Goal: Navigation & Orientation: Find specific page/section

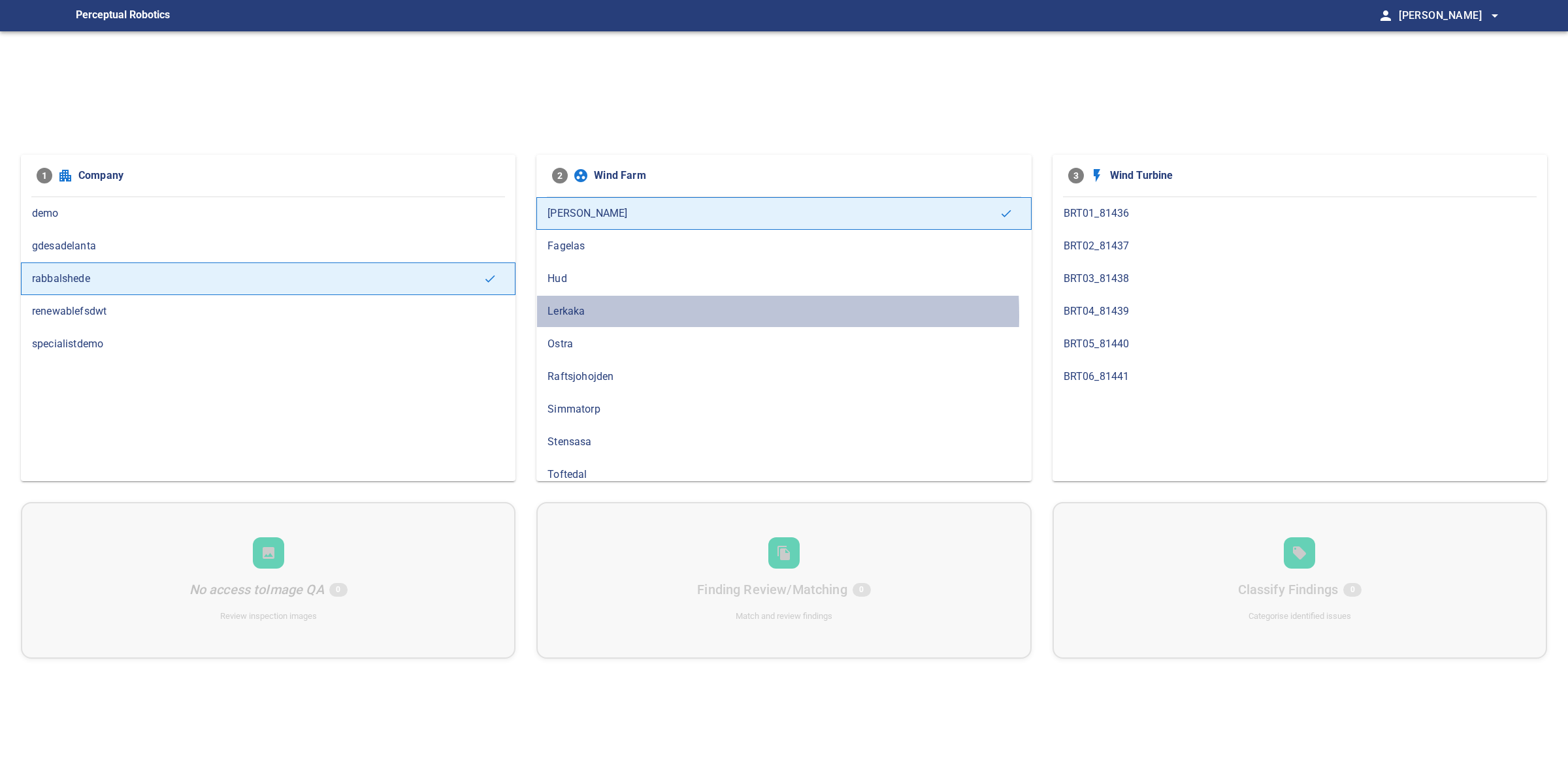
click at [587, 316] on span "Lerkaka" at bounding box center [784, 311] width 473 height 15
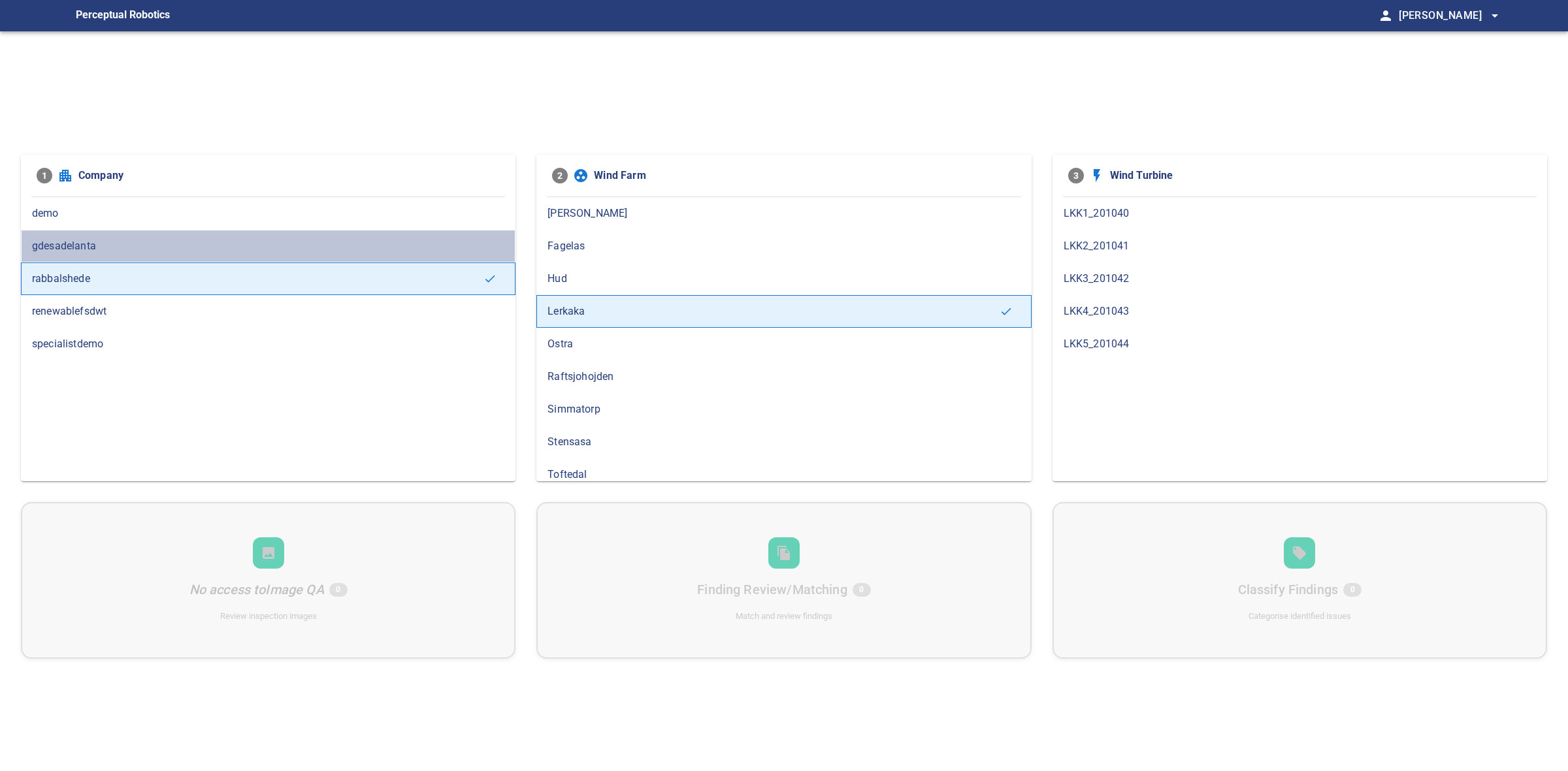
click at [275, 246] on span "gdesadelanta" at bounding box center [268, 246] width 473 height 15
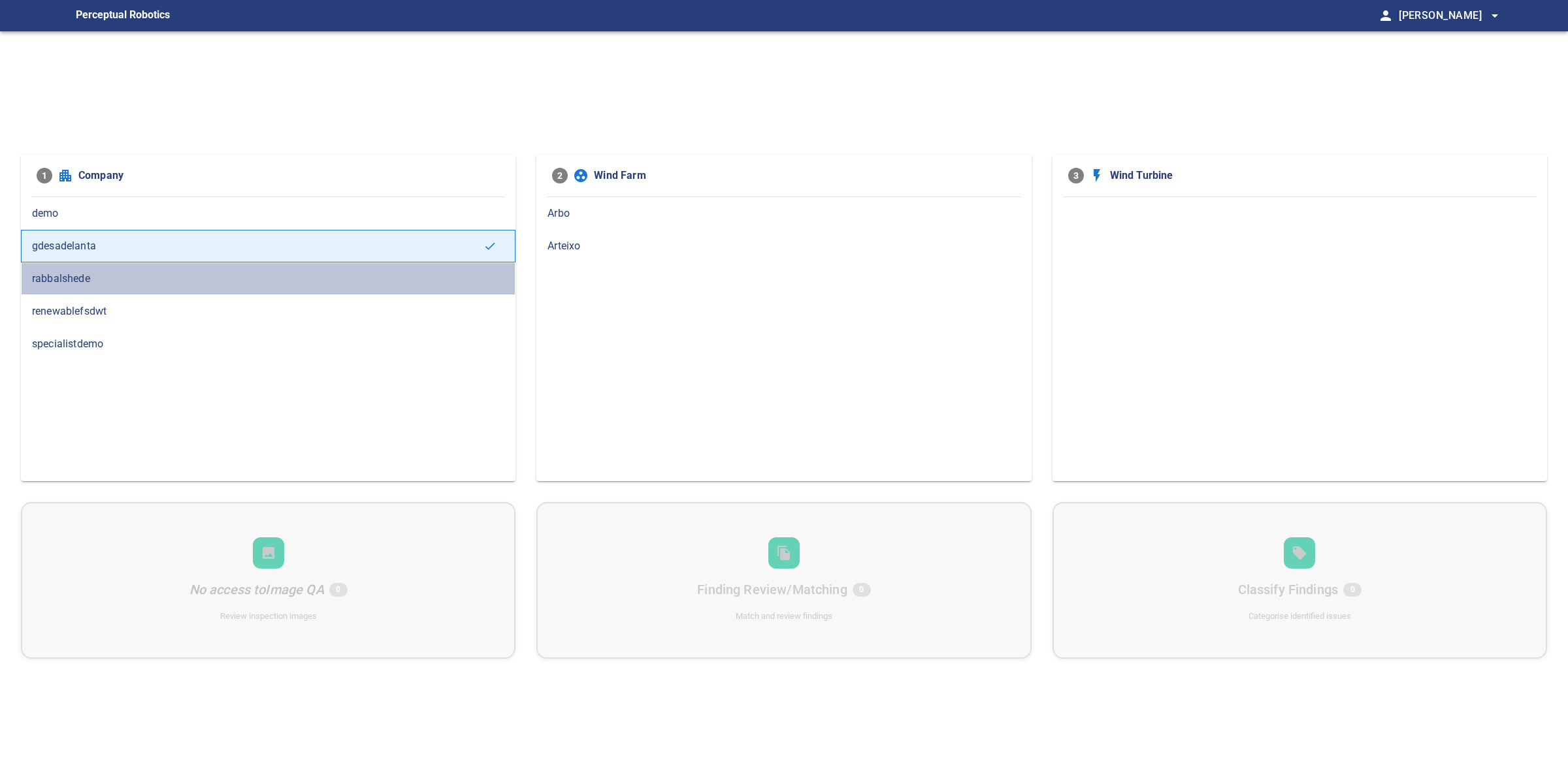
click at [263, 271] on span "rabbalshede" at bounding box center [268, 278] width 473 height 15
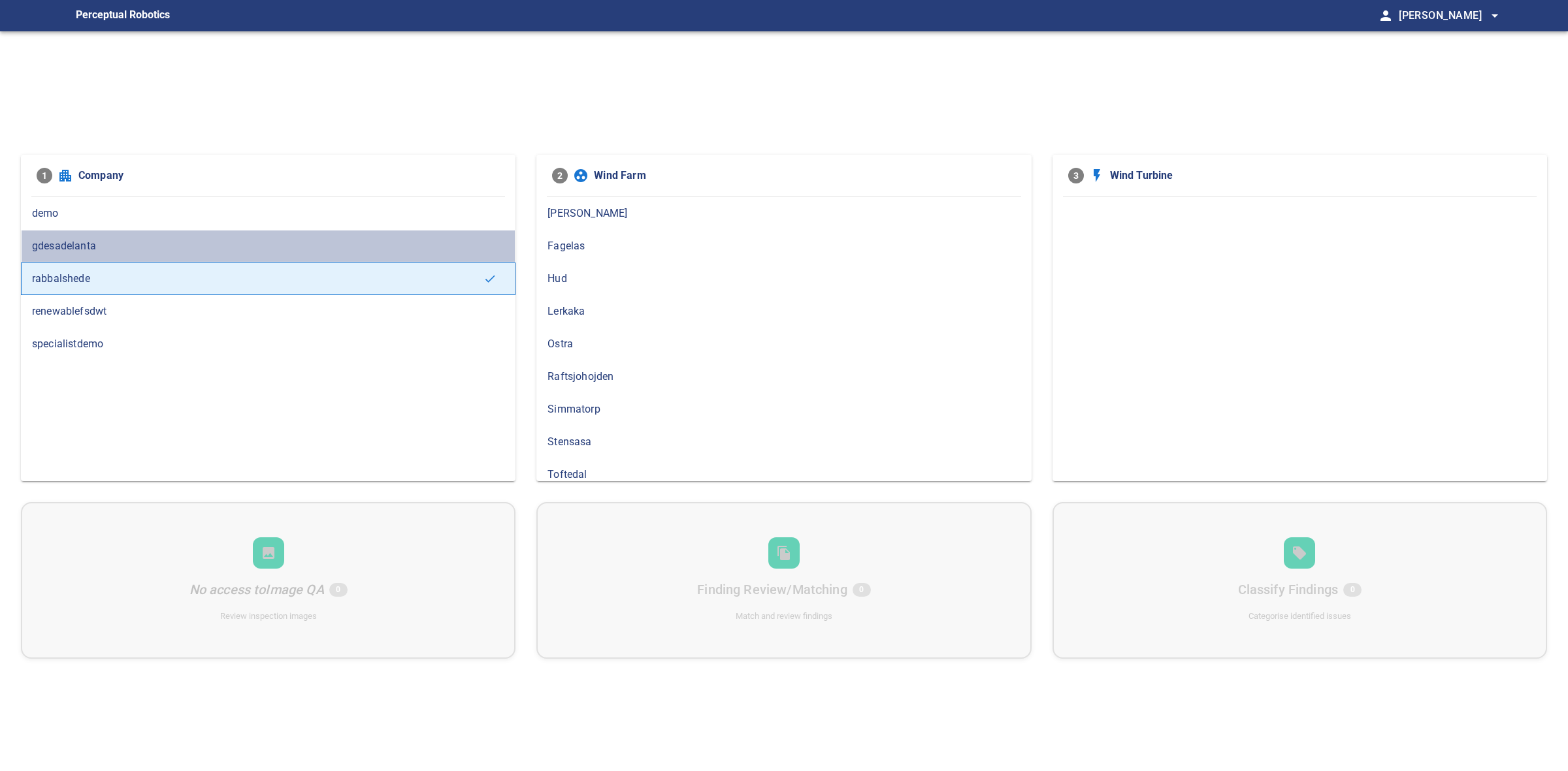
click at [253, 241] on span "gdesadelanta" at bounding box center [268, 246] width 473 height 15
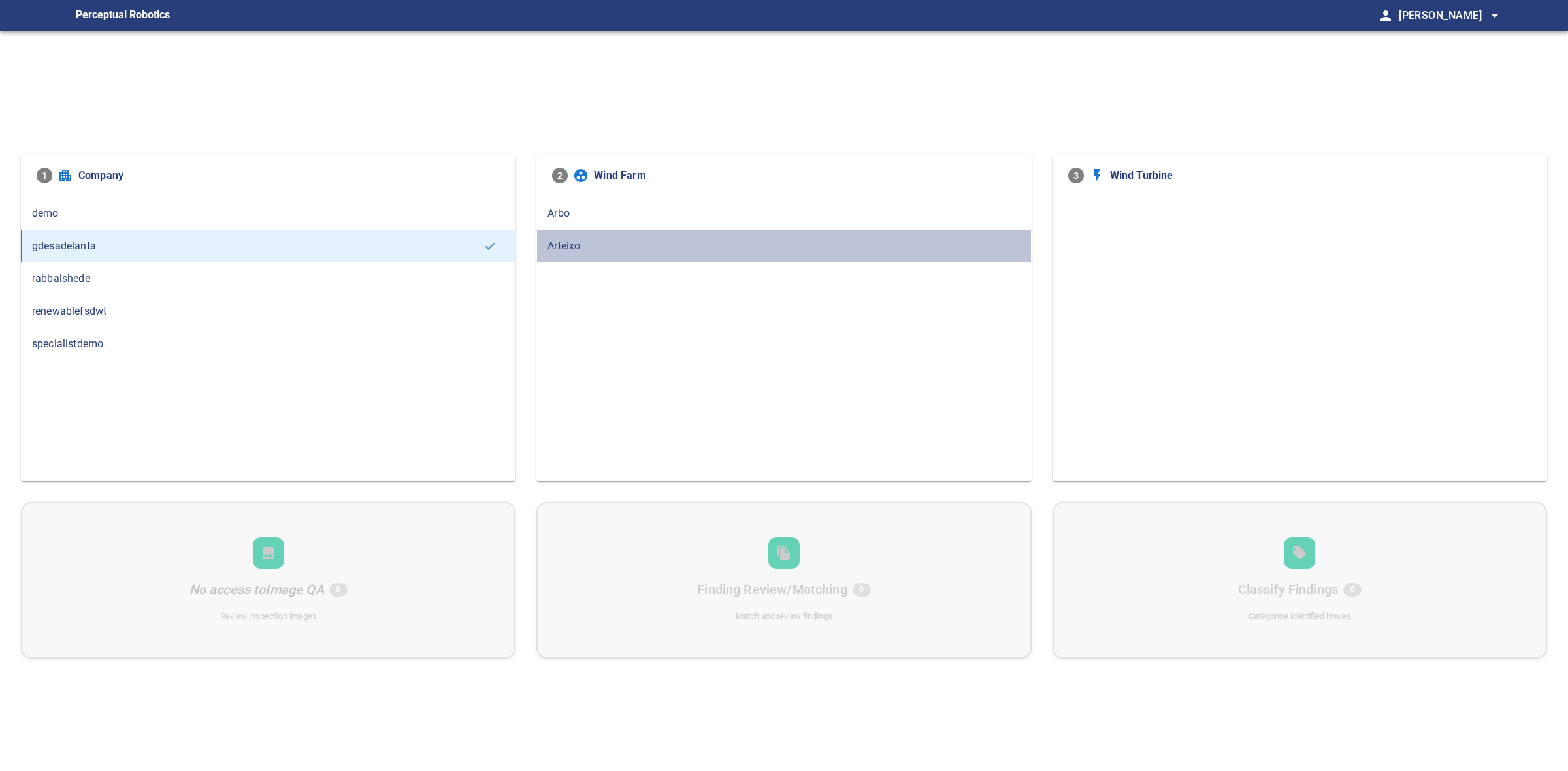
click at [607, 230] on div "Arteixo" at bounding box center [784, 246] width 495 height 32
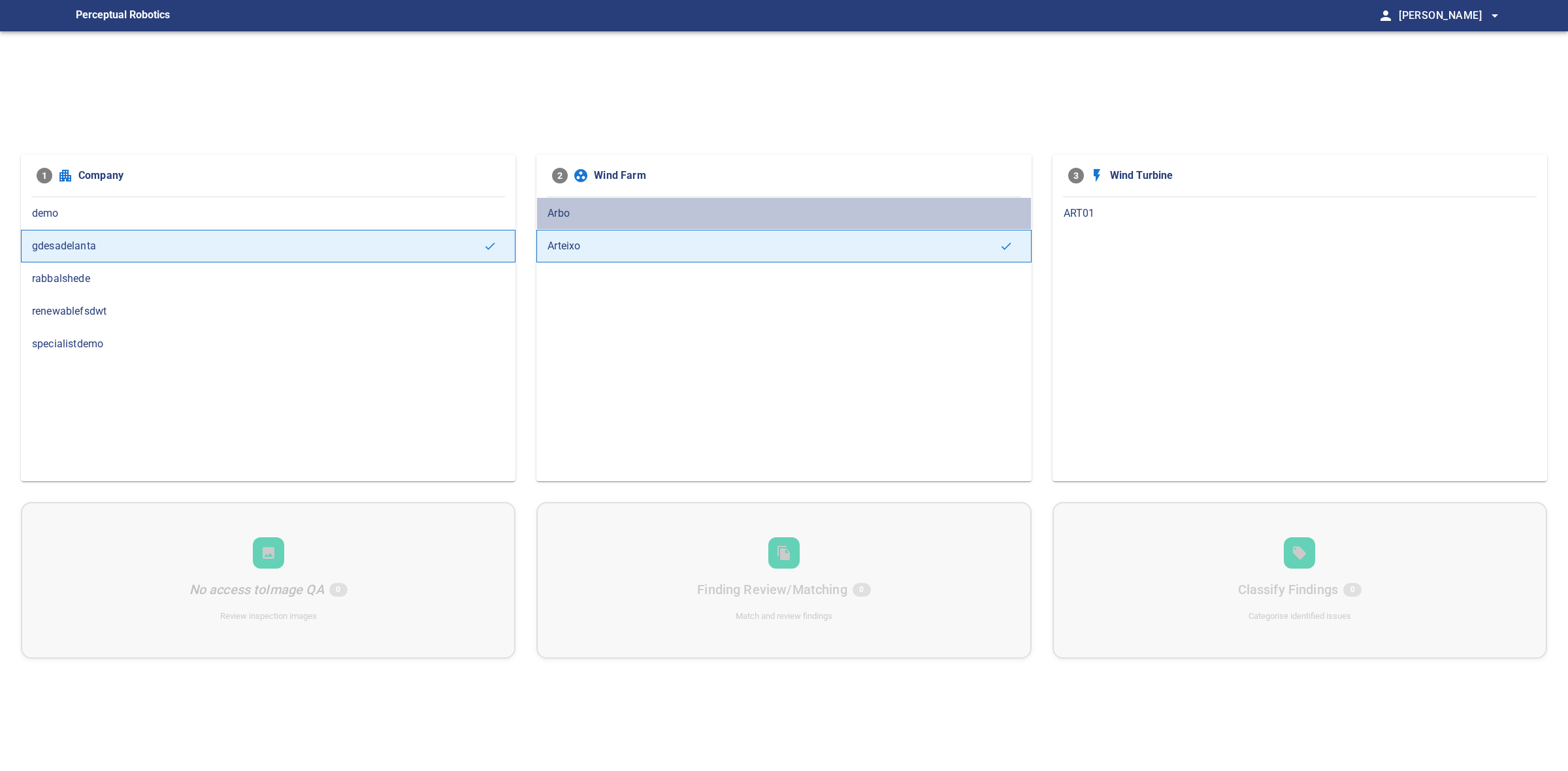
click at [610, 209] on span "Arbo" at bounding box center [784, 213] width 473 height 15
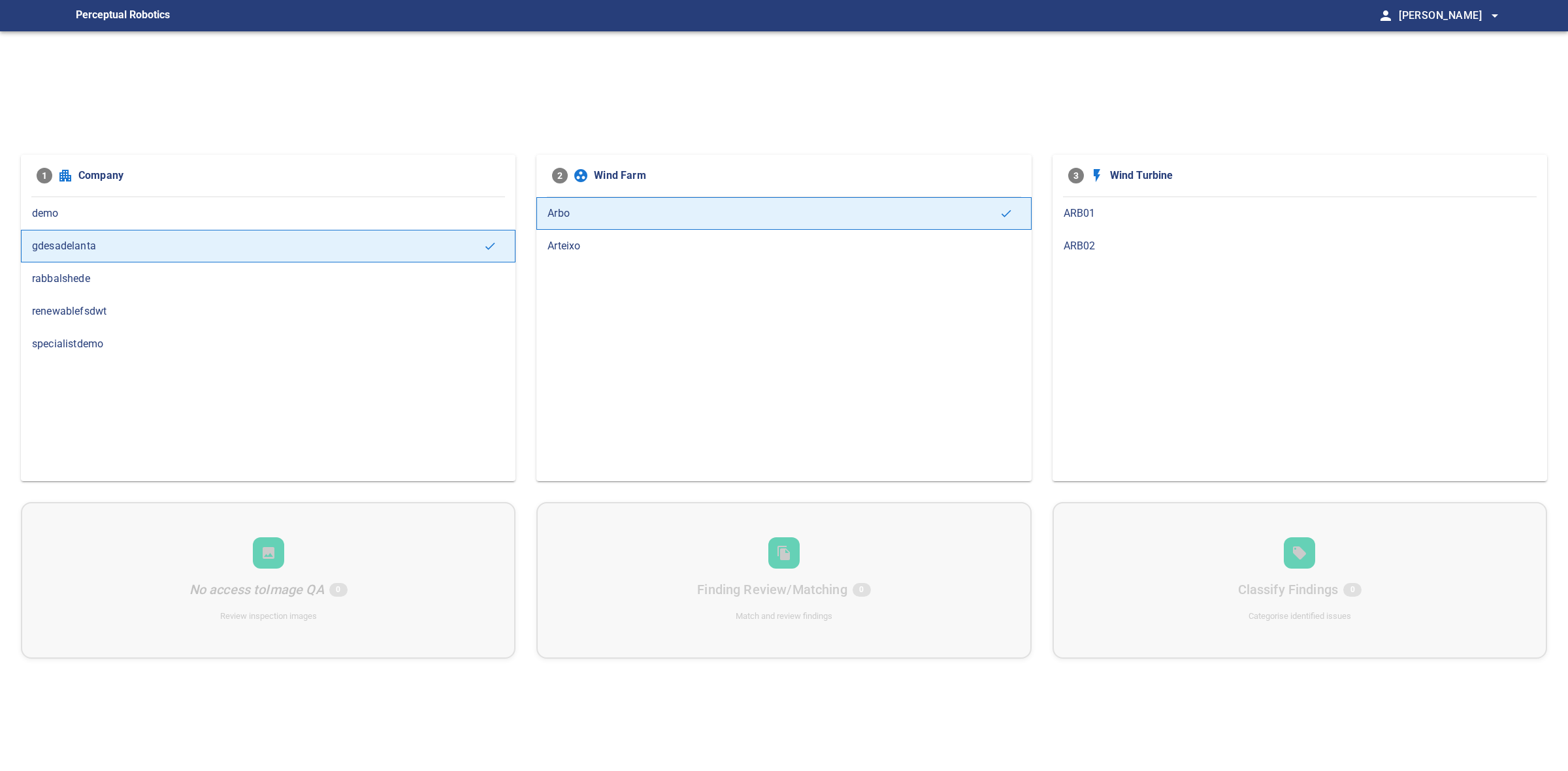
click at [592, 241] on span "Arteixo" at bounding box center [784, 246] width 473 height 15
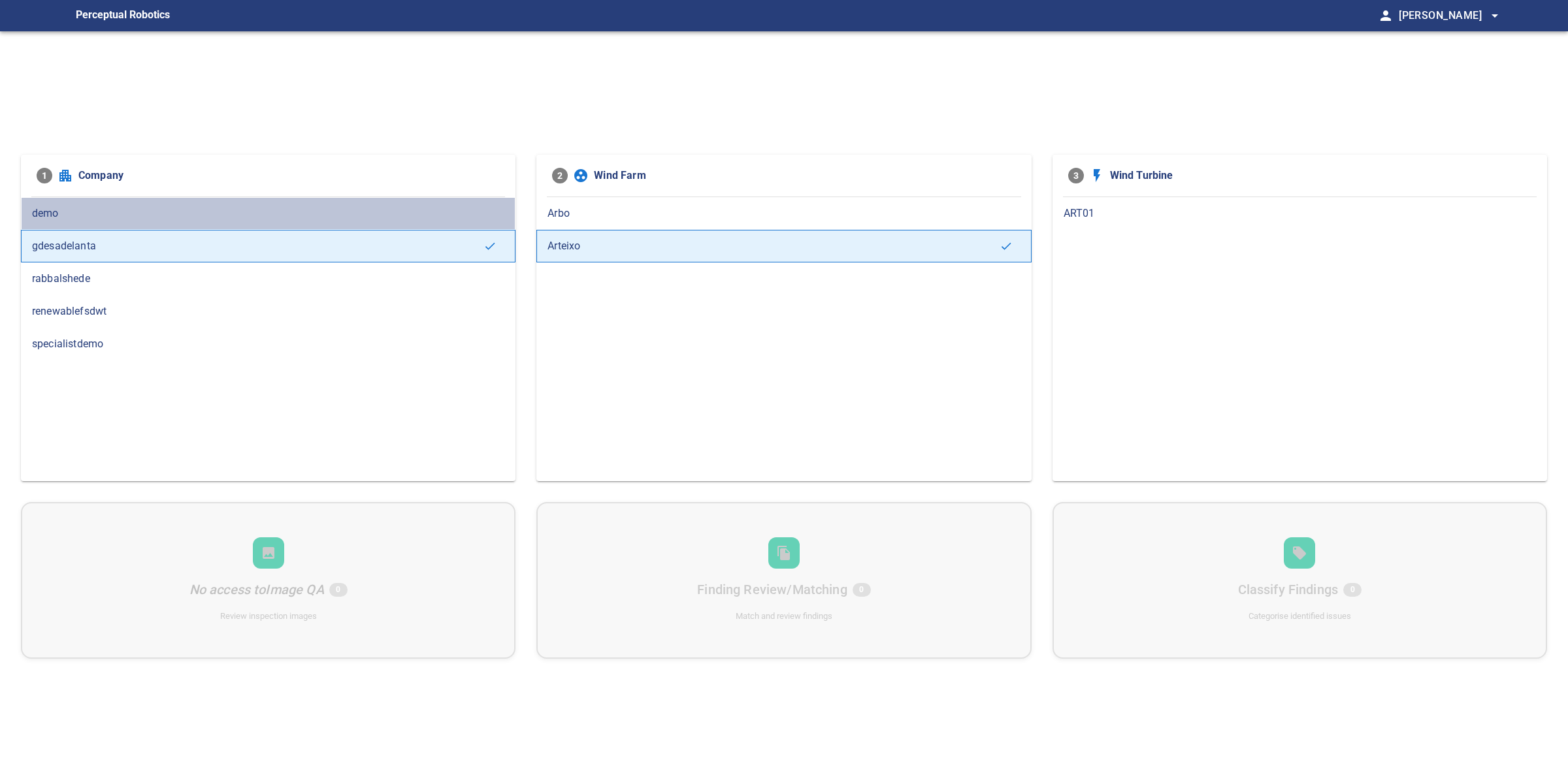
click at [107, 223] on div "demo" at bounding box center [268, 213] width 495 height 32
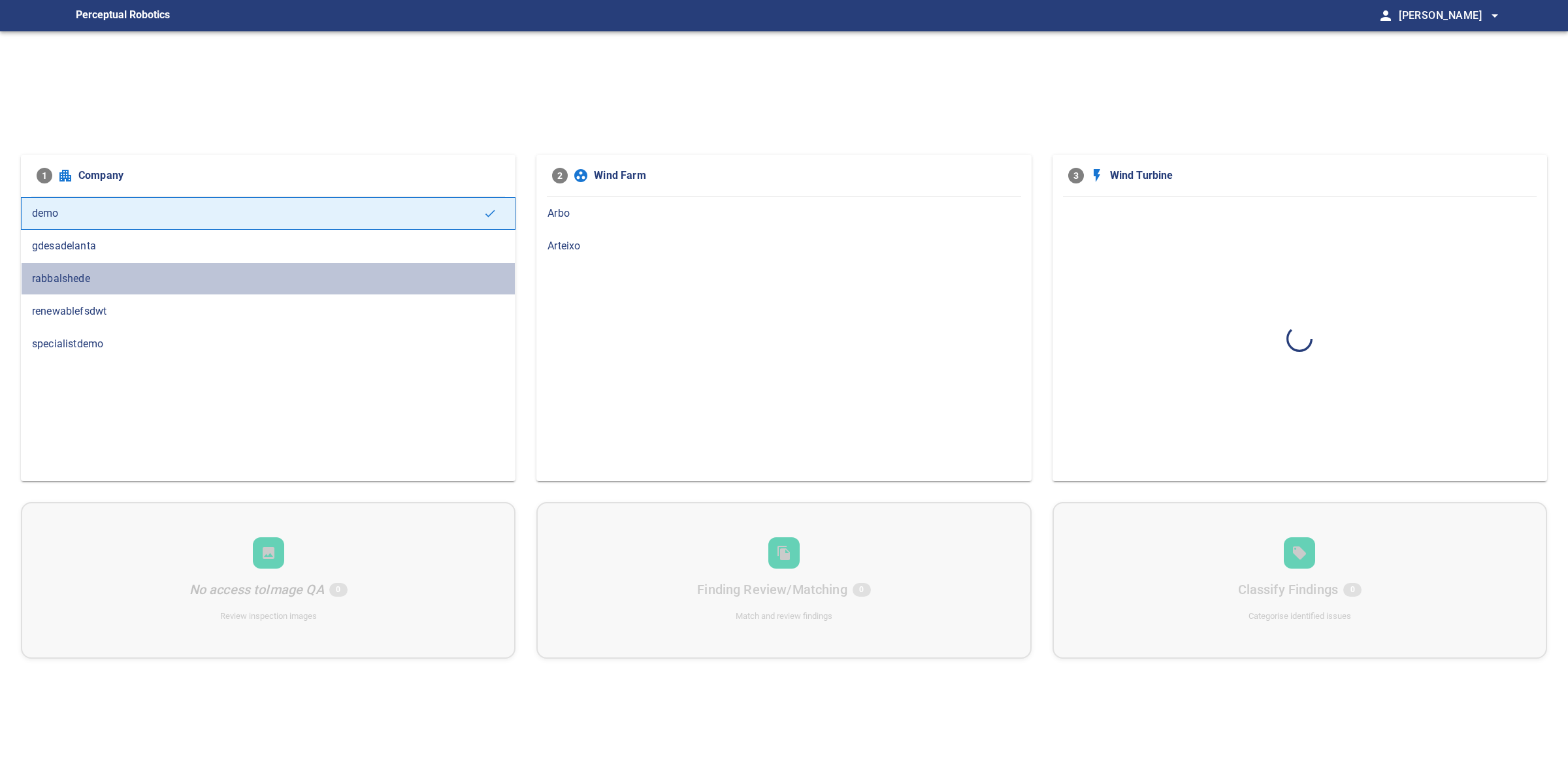
click at [107, 271] on span "rabbalshede" at bounding box center [268, 278] width 473 height 15
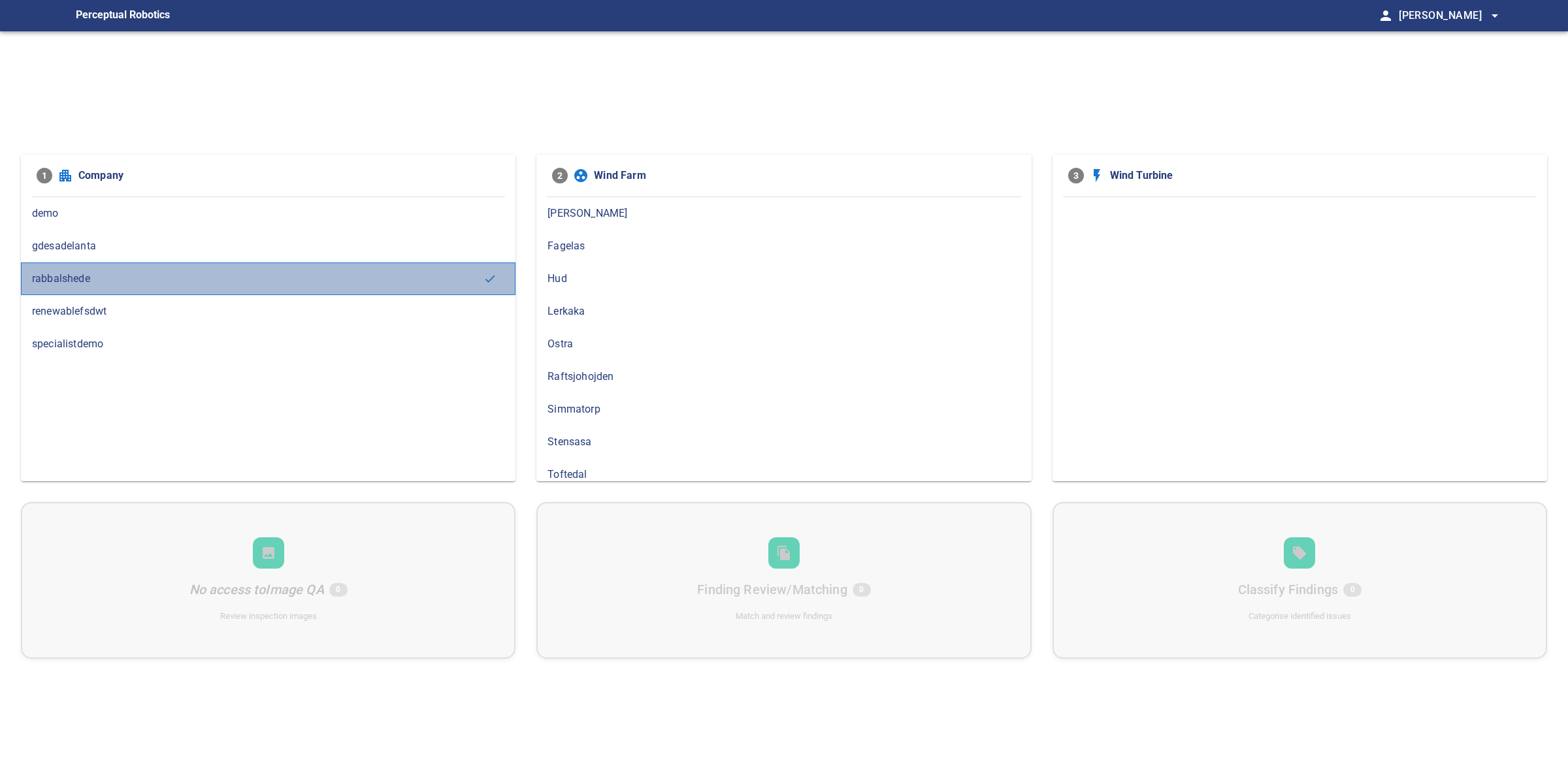
click at [110, 280] on span "rabbalshede" at bounding box center [257, 278] width 451 height 15
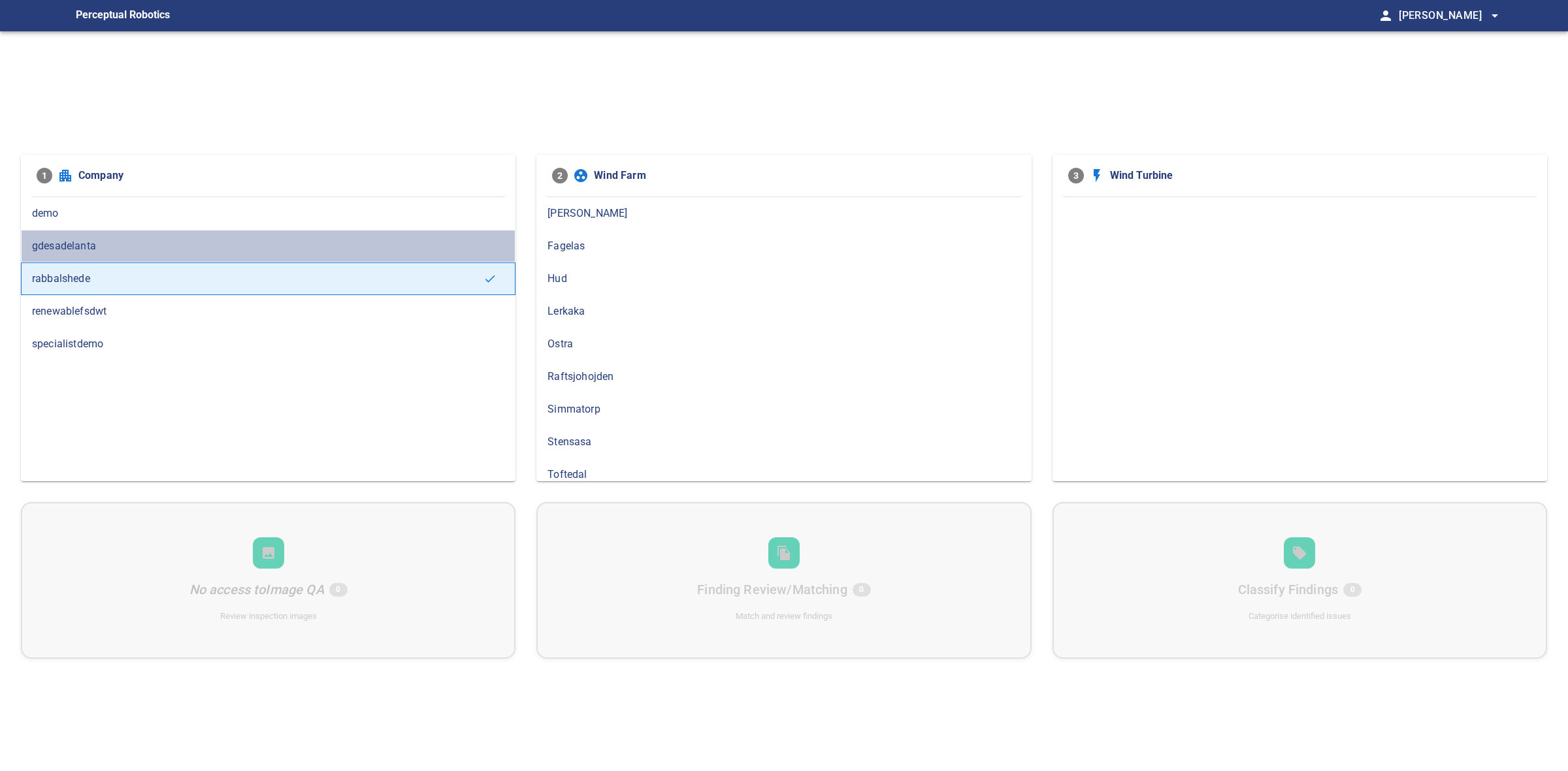
click at [115, 248] on span "gdesadelanta" at bounding box center [268, 246] width 473 height 15
